Goal: Task Accomplishment & Management: Manage account settings

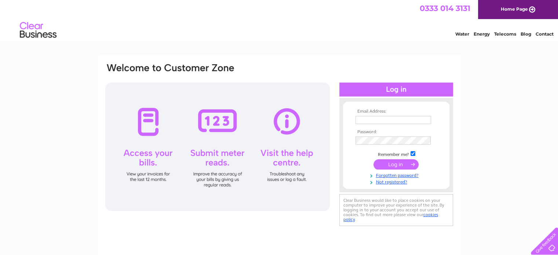
click at [147, 126] on div at bounding box center [217, 147] width 225 height 128
click at [358, 119] on input "text" at bounding box center [394, 120] width 76 height 9
type input "[PERSON_NAME][EMAIL_ADDRESS][DOMAIN_NAME]"
click at [374, 160] on input "submit" at bounding box center [396, 165] width 45 height 10
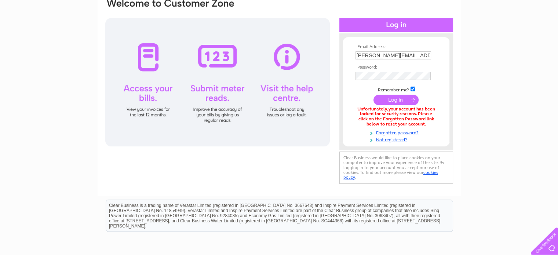
scroll to position [67, 0]
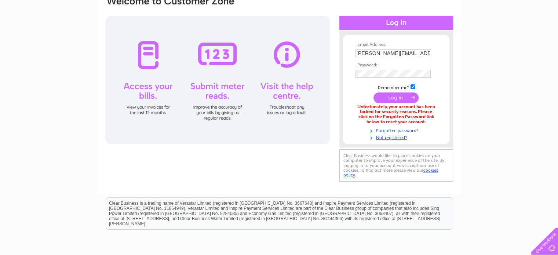
click at [386, 131] on link "Forgotten password?" at bounding box center [397, 130] width 83 height 7
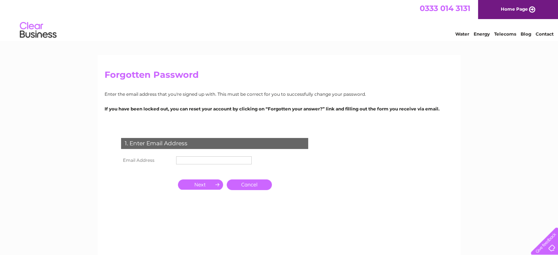
click at [180, 160] on input "text" at bounding box center [214, 160] width 76 height 8
type input "[PERSON_NAME][EMAIL_ADDRESS][DOMAIN_NAME]"
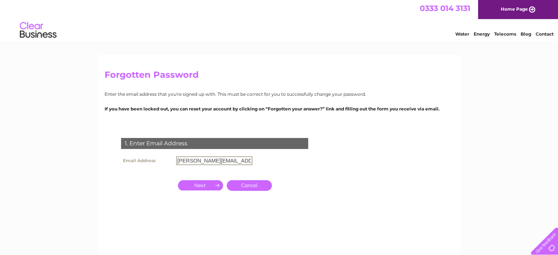
click at [197, 182] on input "button" at bounding box center [200, 185] width 45 height 10
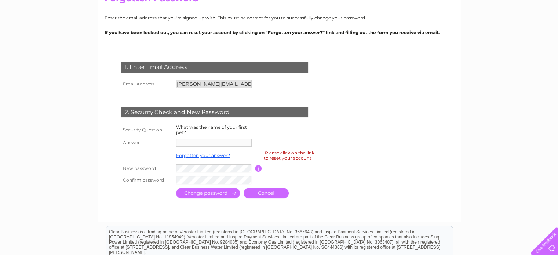
scroll to position [77, 0]
click at [191, 111] on div "2. Security Check and New Password" at bounding box center [214, 111] width 187 height 11
click at [285, 156] on div "Please click on the link to reset your account" at bounding box center [289, 155] width 51 height 13
click at [261, 169] on input "button" at bounding box center [258, 168] width 7 height 7
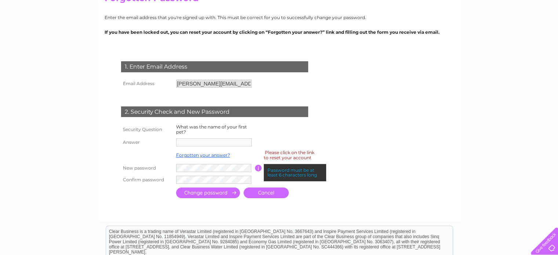
click at [261, 169] on input "button" at bounding box center [258, 168] width 7 height 7
click at [262, 195] on link "Cancel" at bounding box center [266, 193] width 45 height 11
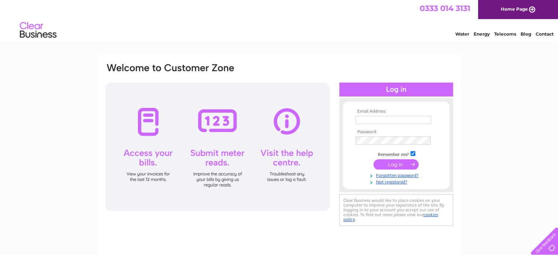
click at [151, 122] on div at bounding box center [217, 147] width 225 height 128
